Goal: Navigation & Orientation: Find specific page/section

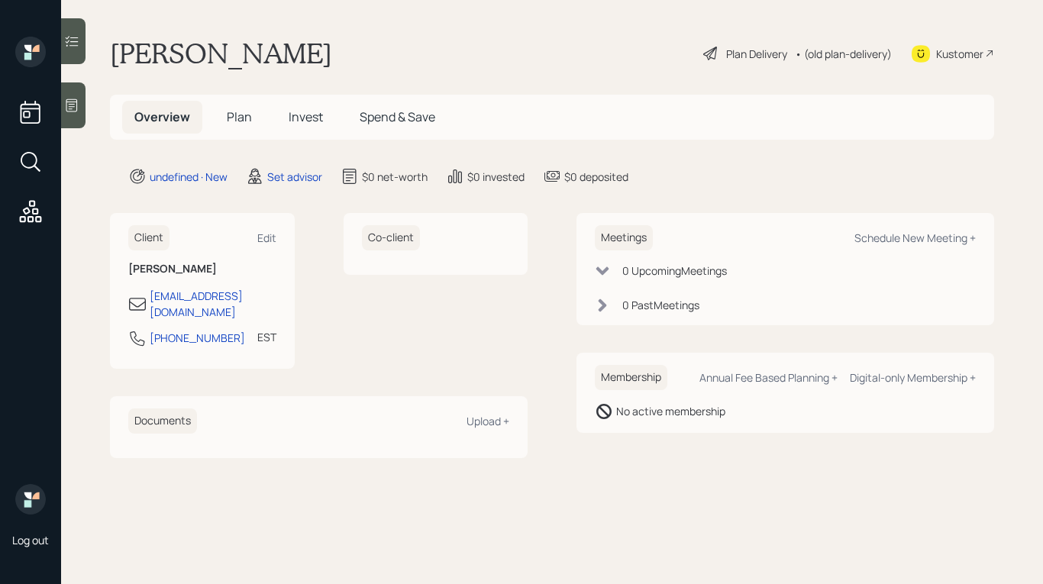
click at [70, 121] on div at bounding box center [73, 105] width 24 height 46
